Goal: Transaction & Acquisition: Subscribe to service/newsletter

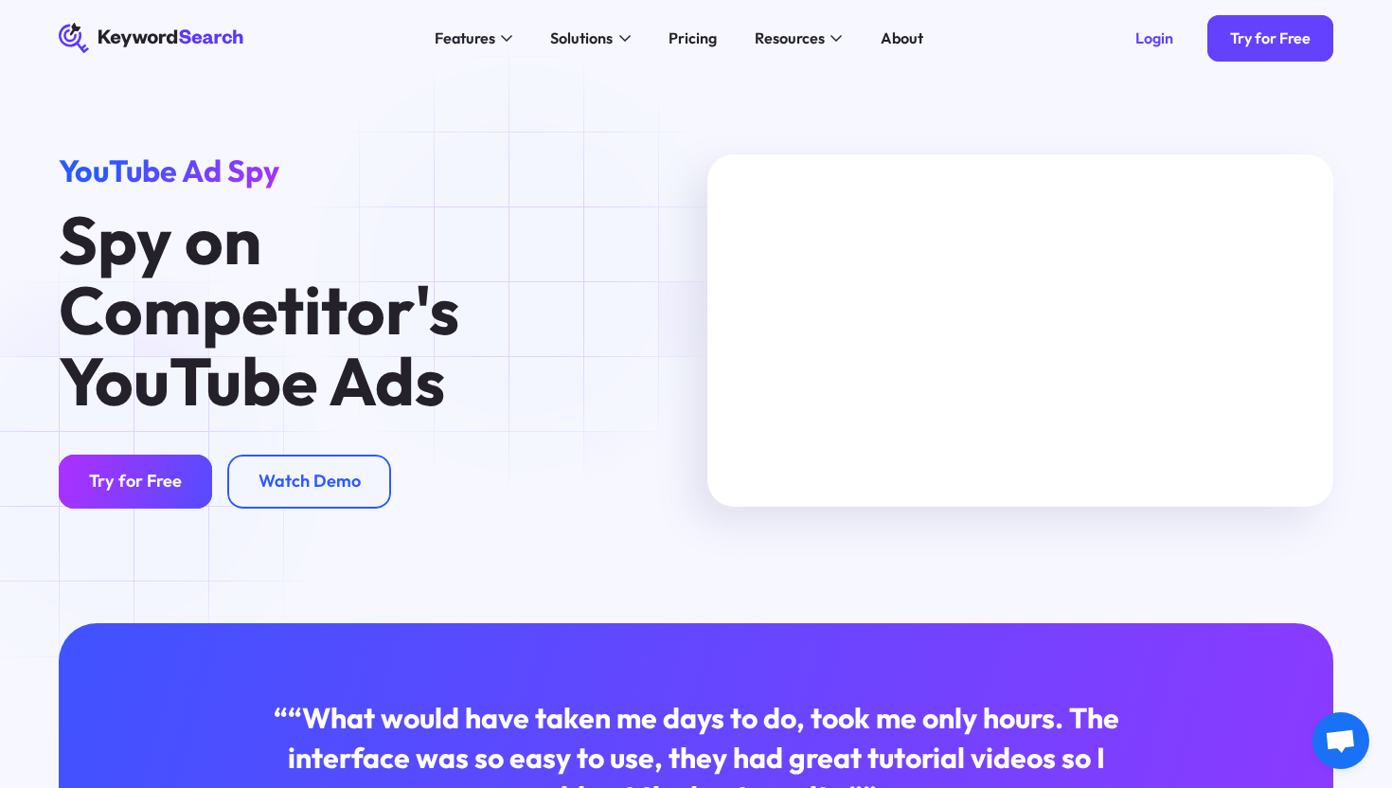
click at [119, 472] on div "Try for Free" at bounding box center [135, 481] width 93 height 22
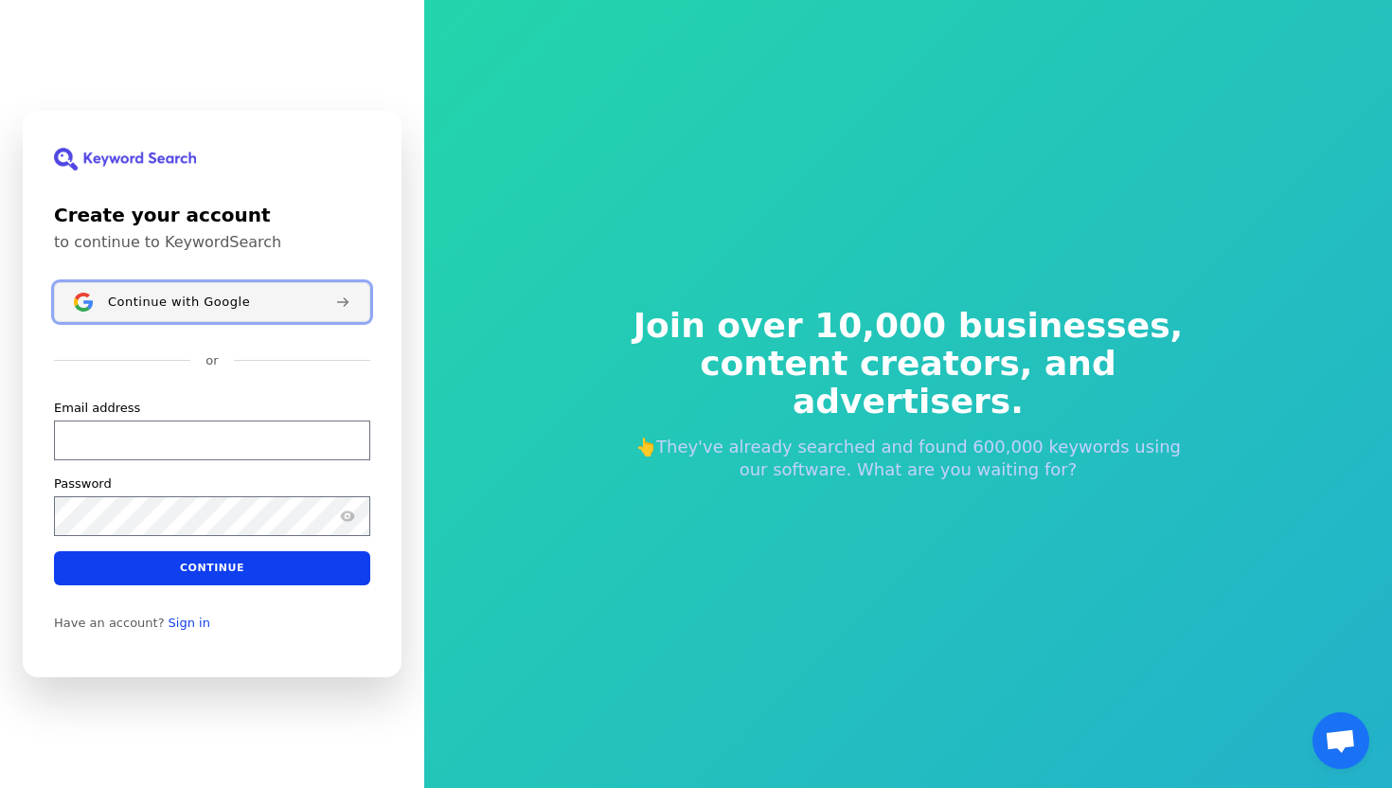
click at [168, 302] on span "Continue with Google" at bounding box center [179, 301] width 142 height 15
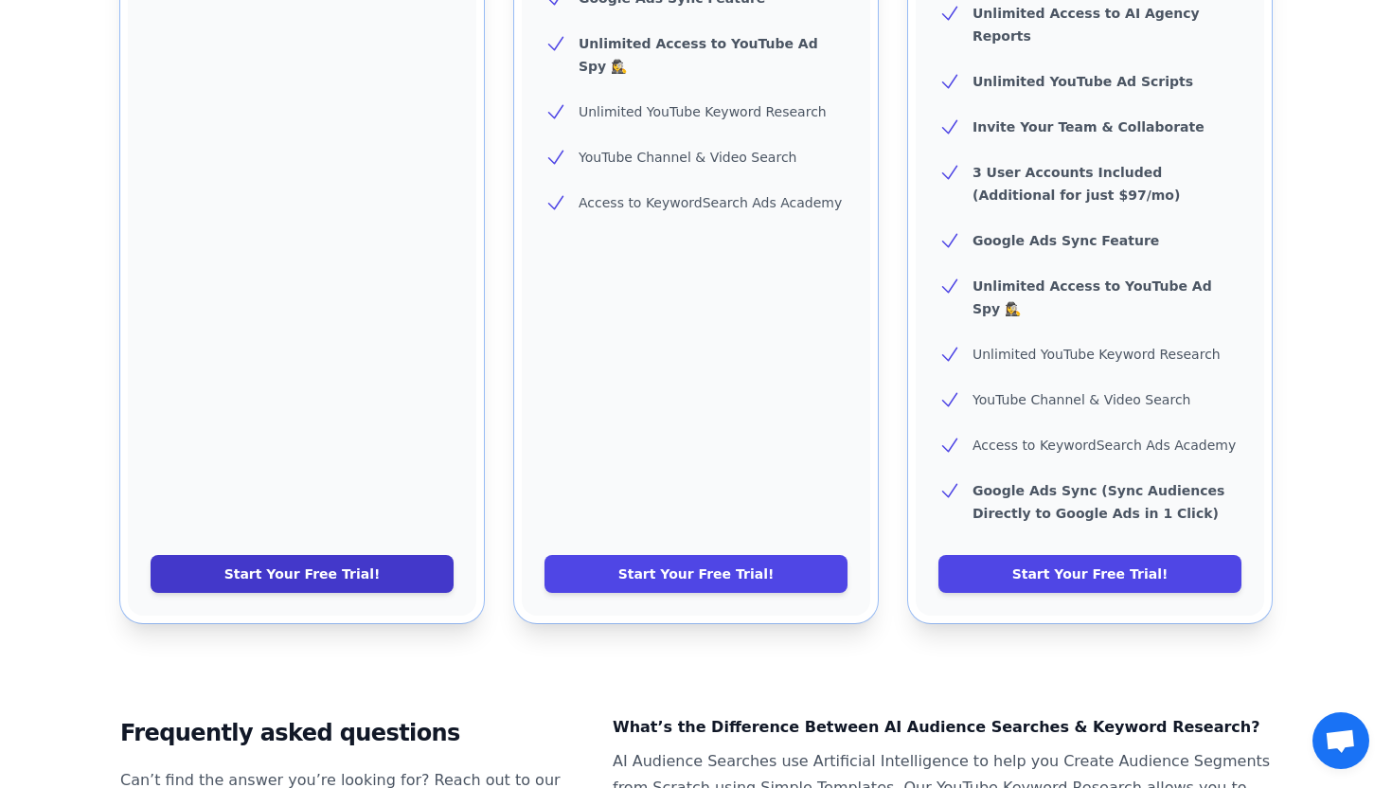
scroll to position [814, 0]
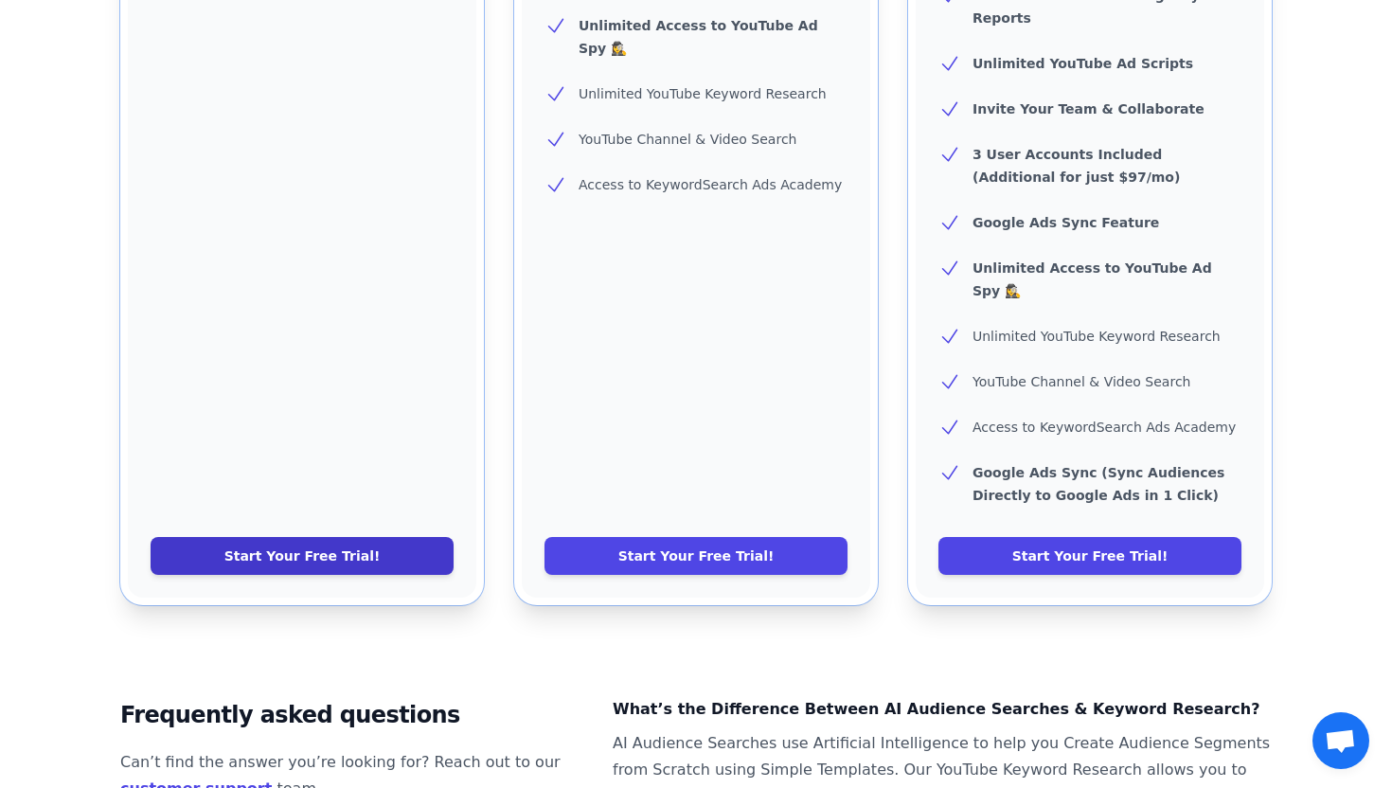
click at [304, 537] on link "Start Your Free Trial!" at bounding box center [302, 556] width 303 height 38
